Goal: Task Accomplishment & Management: Use online tool/utility

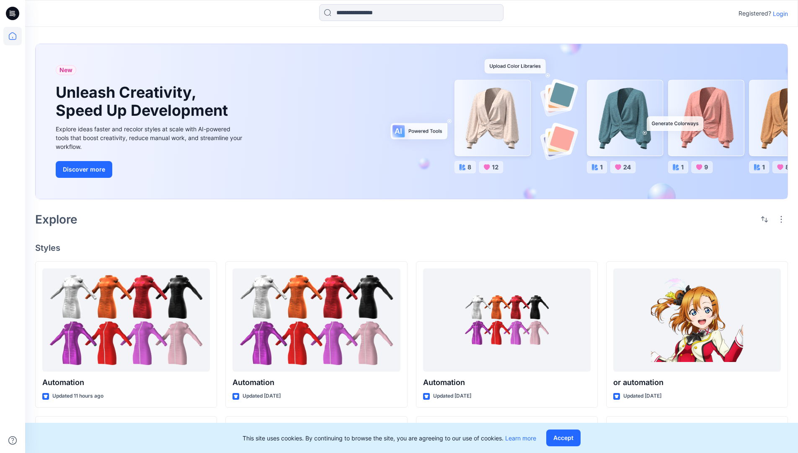
click at [779, 13] on p "Login" at bounding box center [780, 13] width 15 height 9
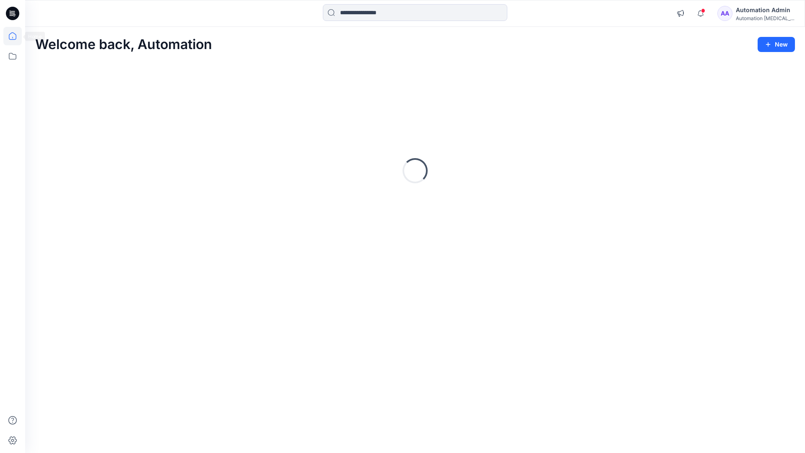
click at [16, 36] on icon at bounding box center [13, 36] width 8 height 8
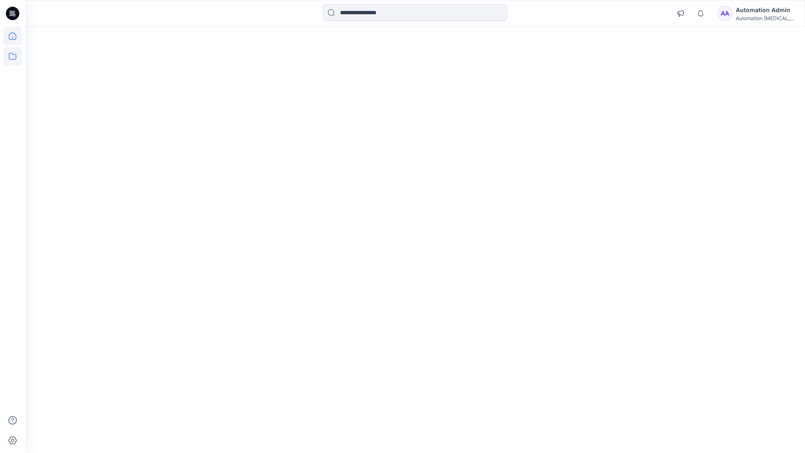
click at [13, 54] on icon at bounding box center [13, 56] width 8 height 7
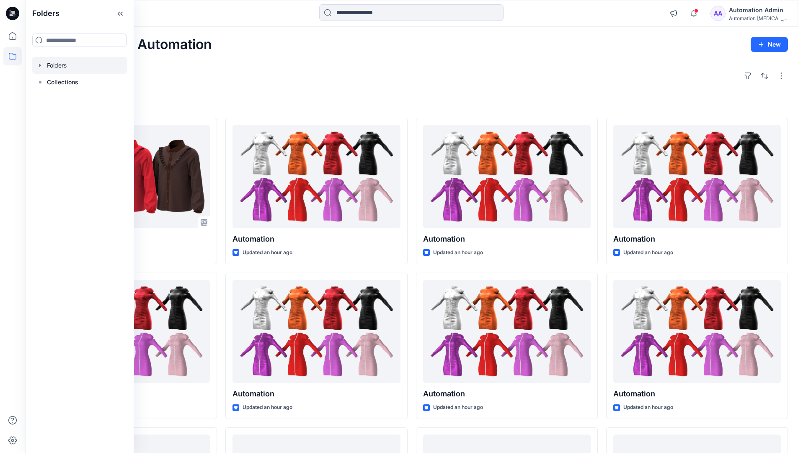
click at [85, 66] on div at bounding box center [80, 65] width 96 height 17
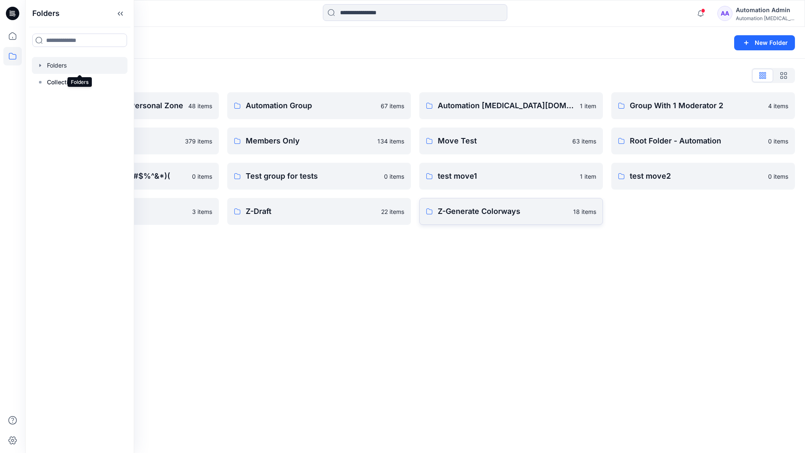
click at [540, 215] on p "Z-Generate Colorways" at bounding box center [503, 211] width 130 height 12
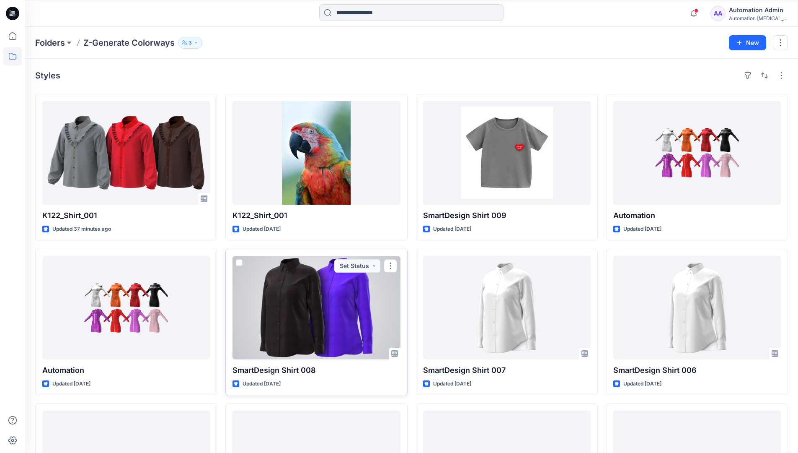
click at [239, 261] on span at bounding box center [239, 262] width 7 height 7
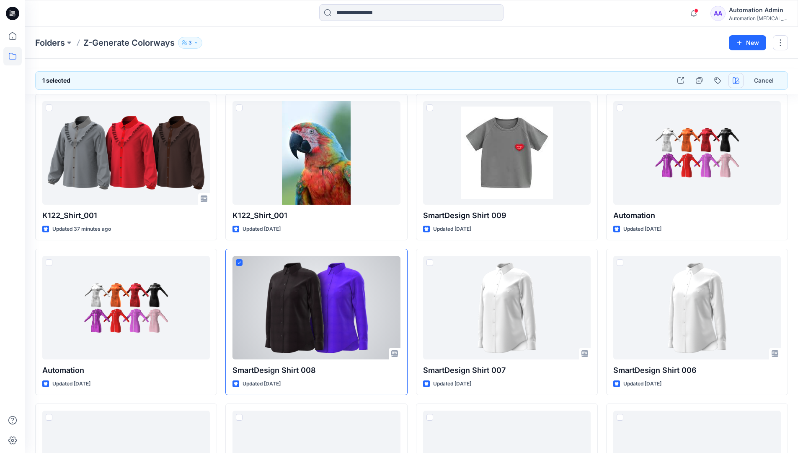
click at [734, 78] on icon "button" at bounding box center [736, 80] width 7 height 7
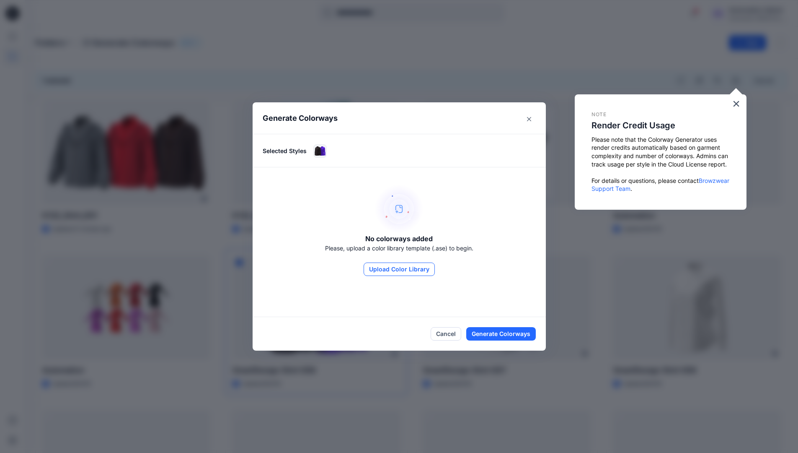
click at [395, 264] on button "Upload Color Library" at bounding box center [399, 268] width 71 height 13
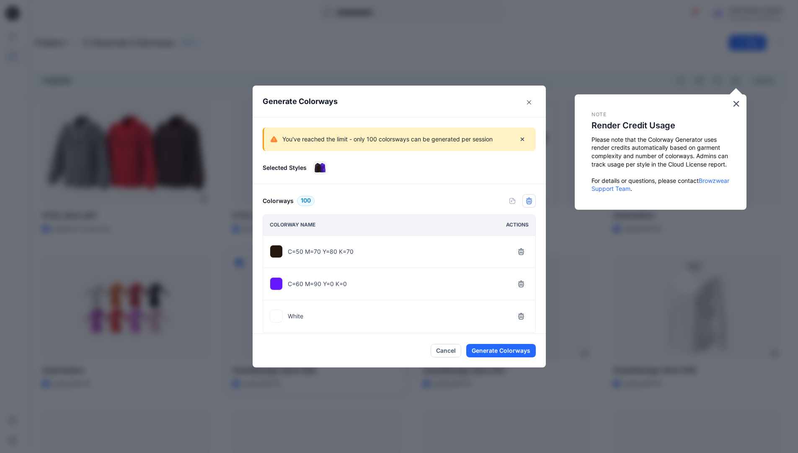
click at [533, 203] on icon "button" at bounding box center [529, 200] width 7 height 7
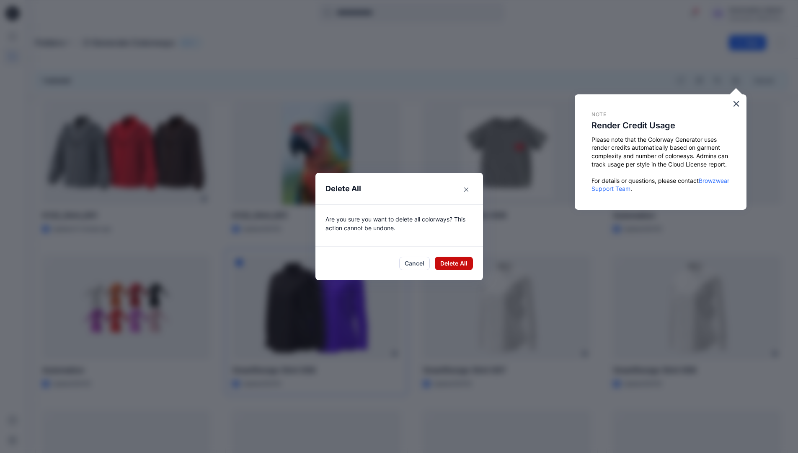
click at [457, 264] on button "Delete All" at bounding box center [454, 262] width 38 height 13
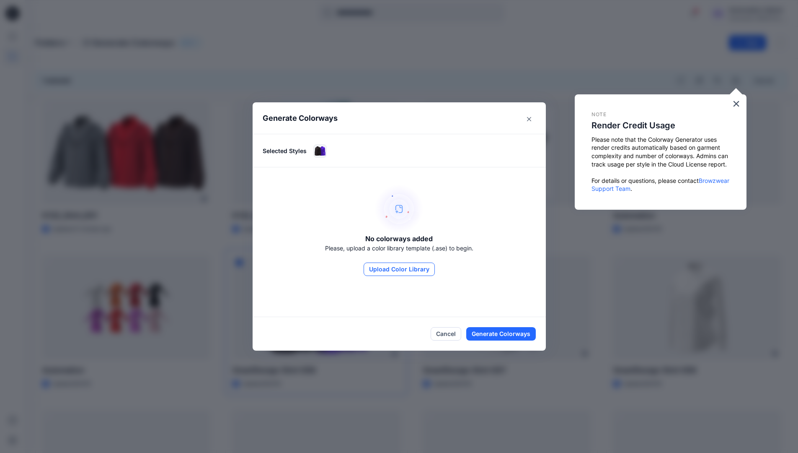
click at [422, 272] on button "Upload Color Library" at bounding box center [399, 268] width 71 height 13
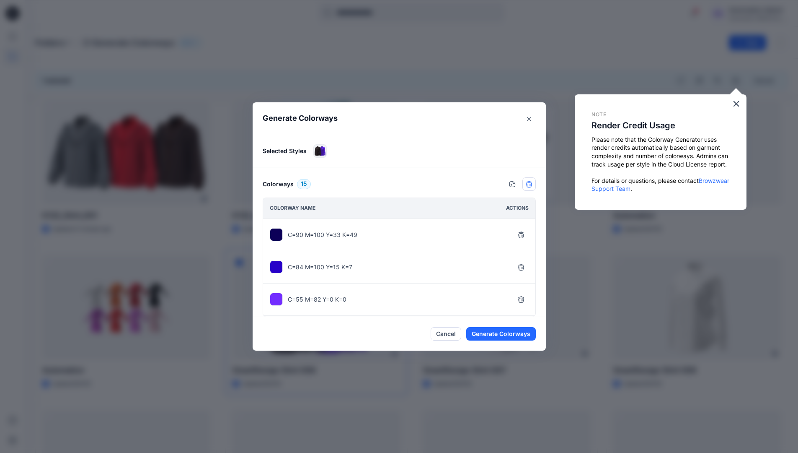
click at [531, 184] on icon "button" at bounding box center [529, 184] width 7 height 7
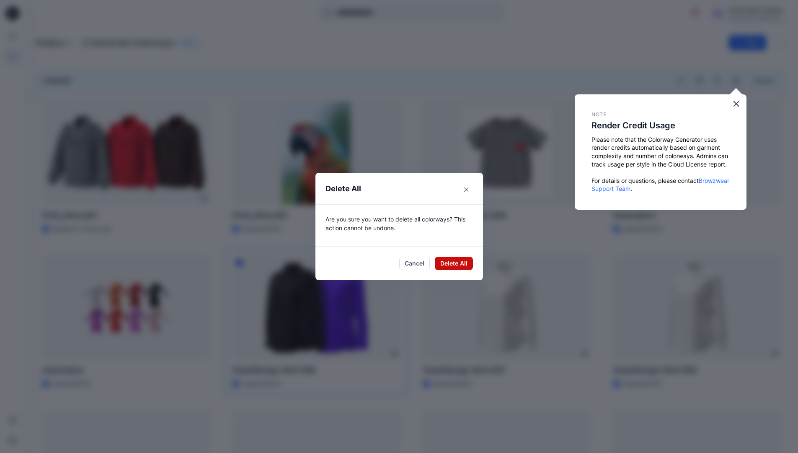
click at [451, 262] on button "Delete All" at bounding box center [454, 262] width 38 height 13
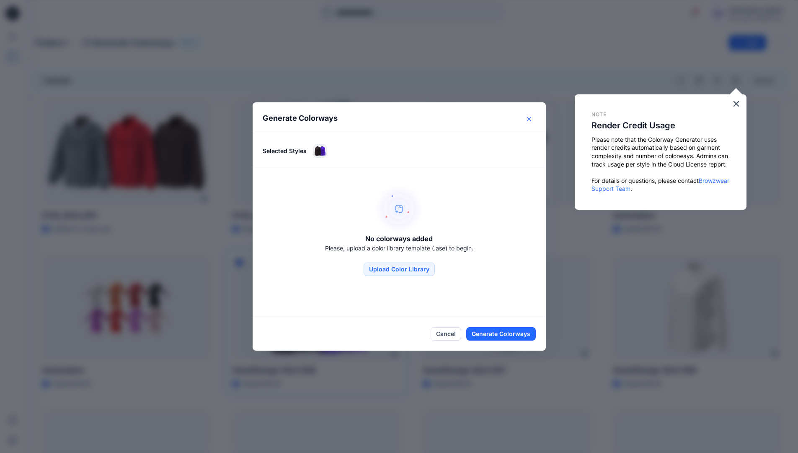
click at [531, 121] on button "Close" at bounding box center [529, 118] width 13 height 13
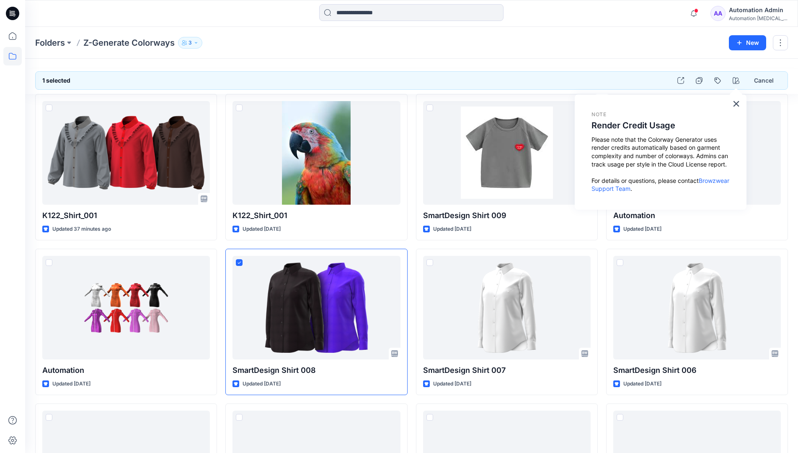
click at [748, 10] on div "Automation Admin" at bounding box center [758, 10] width 59 height 10
